Goal: Task Accomplishment & Management: Use online tool/utility

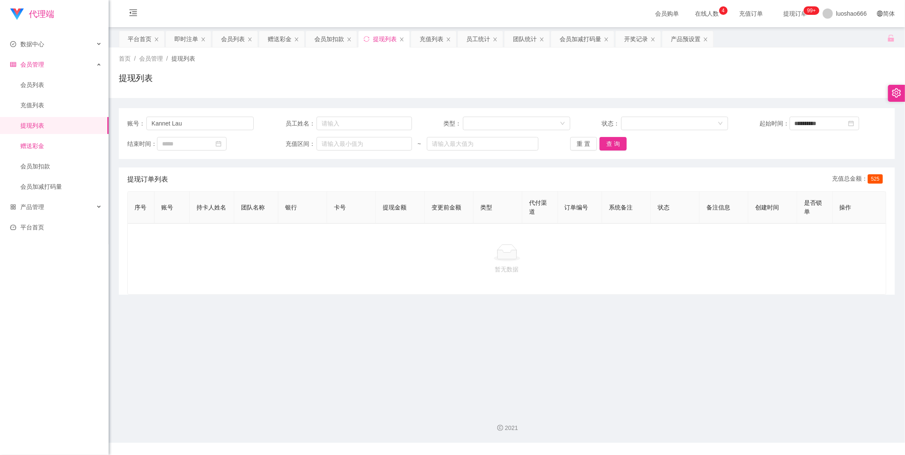
click at [60, 145] on link "赠送彩金" at bounding box center [60, 145] width 81 height 17
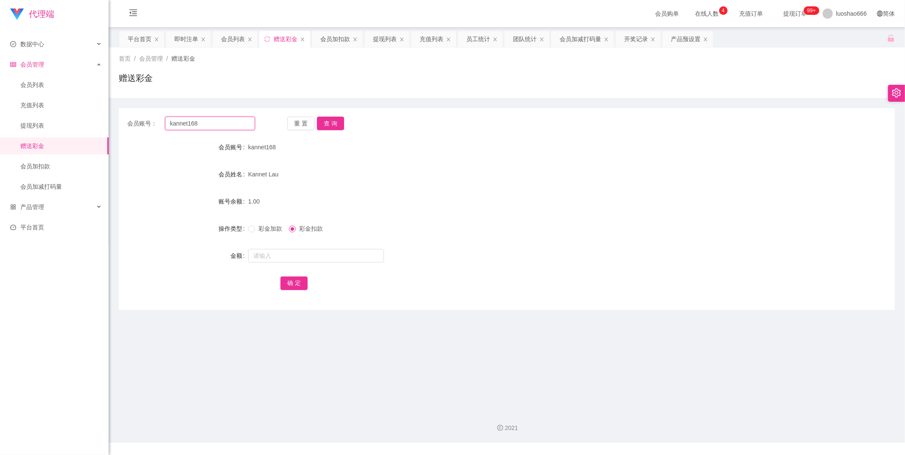
click at [133, 125] on div "首页 / 会员管理 / 赠送彩金 / 赠送彩金 会员账号： kannet168 重 置 查 询 会员账号 kannet168 会员姓名 [PERSON_NAM…" at bounding box center [507, 179] width 776 height 263
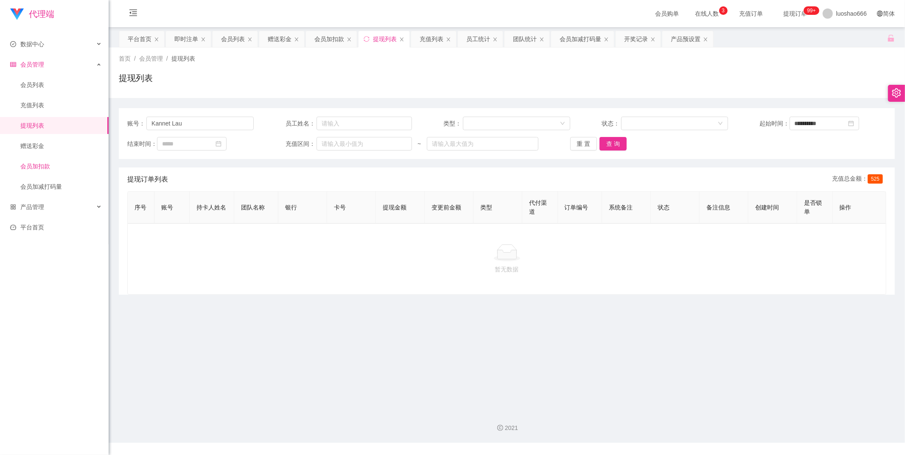
click at [40, 162] on link "会员加扣款" at bounding box center [60, 166] width 81 height 17
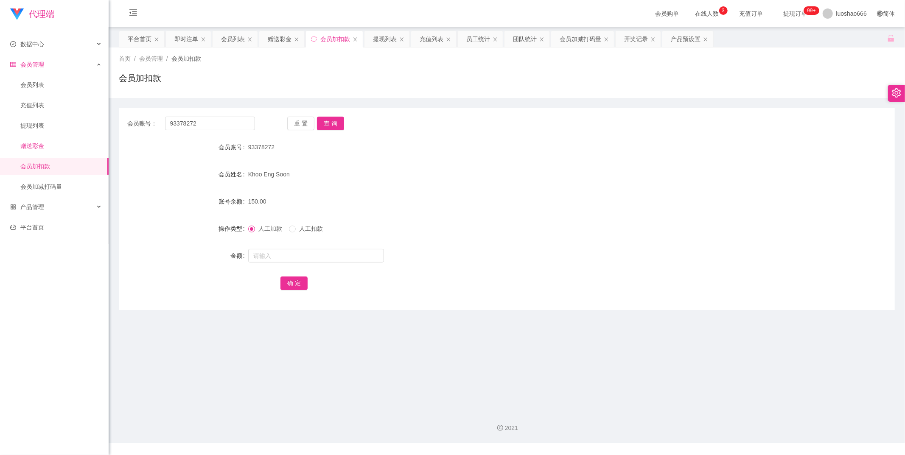
click at [60, 146] on link "赠送彩金" at bounding box center [60, 145] width 81 height 17
drag, startPoint x: 227, startPoint y: 126, endPoint x: 147, endPoint y: 124, distance: 79.8
click at [147, 124] on div "会员账号： kannet168" at bounding box center [191, 124] width 128 height 14
paste input "83559244"
type input "83559244"
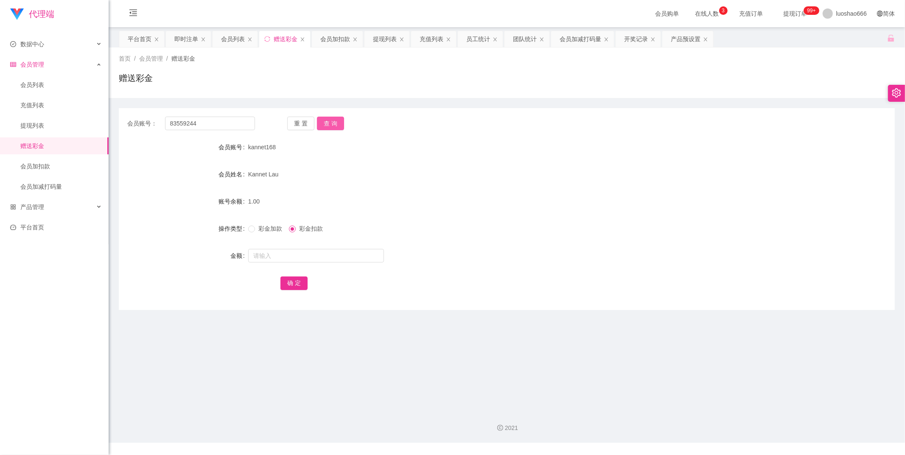
click at [321, 126] on button "查 询" at bounding box center [330, 124] width 27 height 14
